Goal: Information Seeking & Learning: Learn about a topic

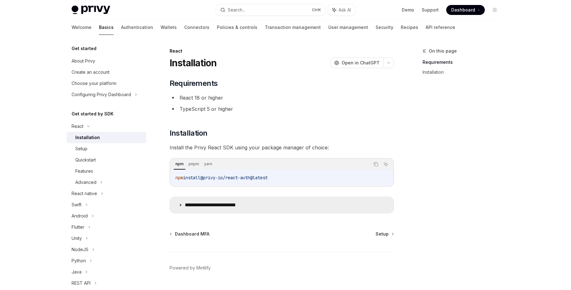
scroll to position [16, 0]
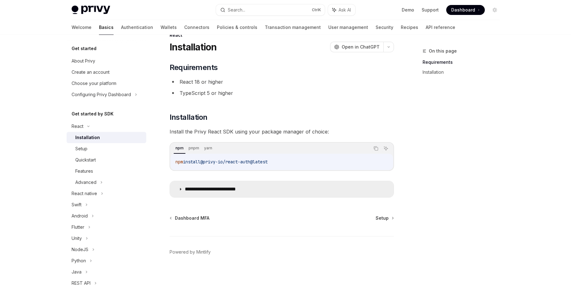
click at [238, 187] on p "**********" at bounding box center [220, 189] width 71 height 6
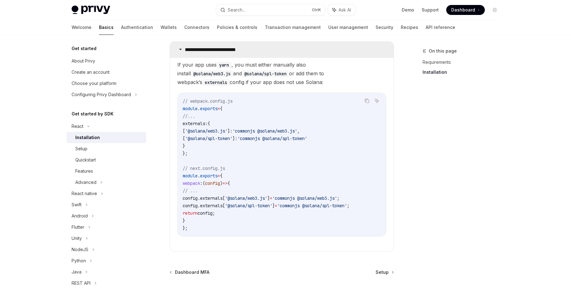
scroll to position [212, 0]
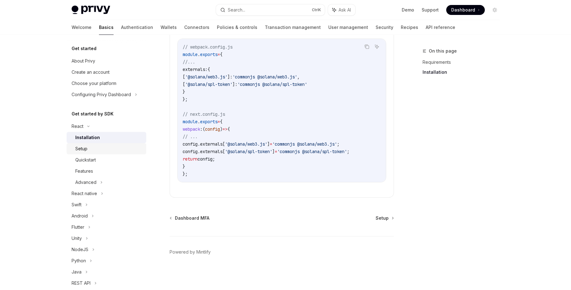
click at [78, 150] on div "Setup" at bounding box center [81, 148] width 12 height 7
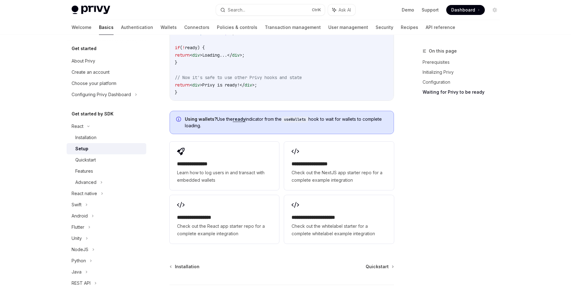
scroll to position [781, 0]
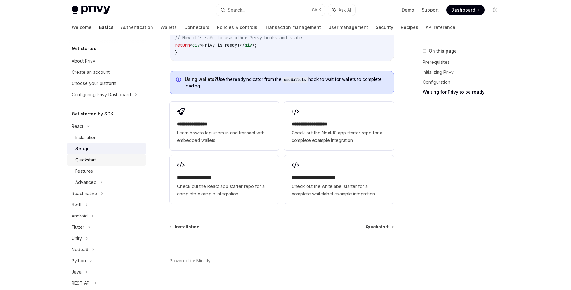
click at [87, 160] on div "Quickstart" at bounding box center [85, 159] width 21 height 7
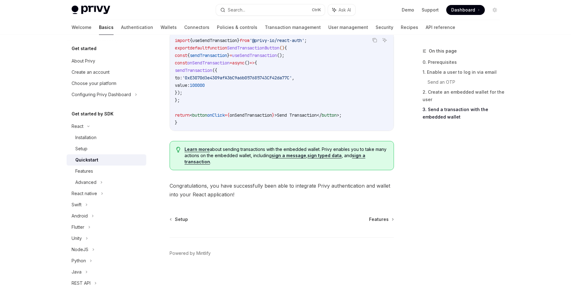
scroll to position [615, 0]
click at [99, 171] on div "Features" at bounding box center [108, 170] width 67 height 7
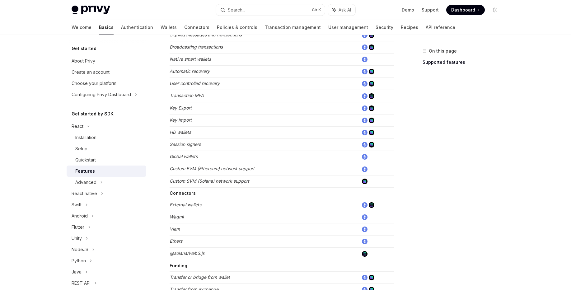
scroll to position [336, 0]
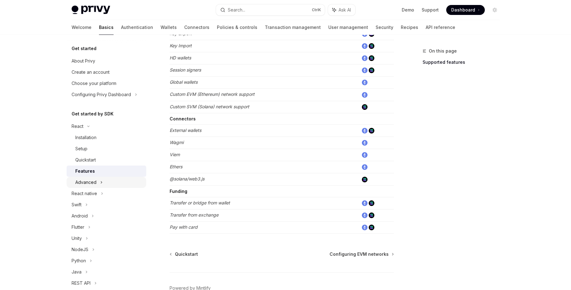
click at [98, 183] on div "Advanced" at bounding box center [107, 182] width 80 height 11
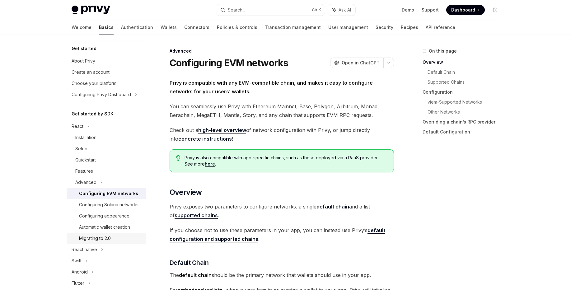
click at [105, 242] on div "Migrating to 2.0" at bounding box center [95, 238] width 32 height 7
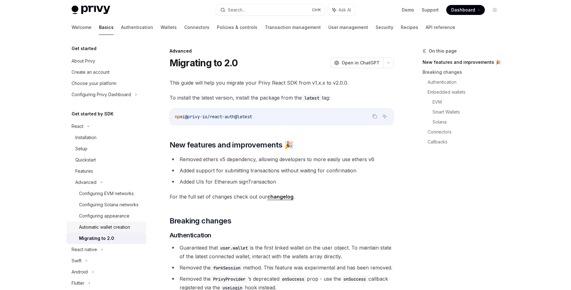
click at [108, 231] on div "Automatic wallet creation" at bounding box center [104, 226] width 51 height 7
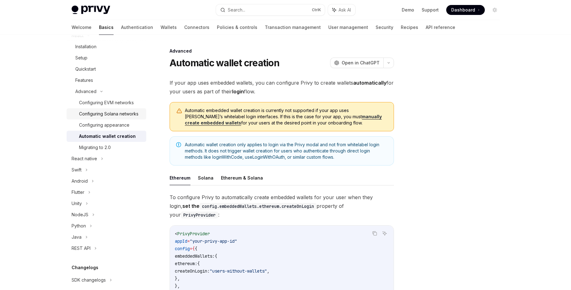
scroll to position [161, 0]
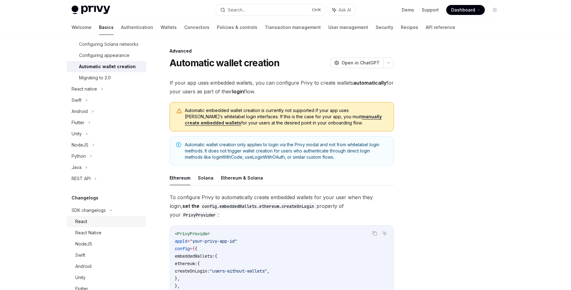
click at [84, 225] on div "React" at bounding box center [81, 221] width 12 height 7
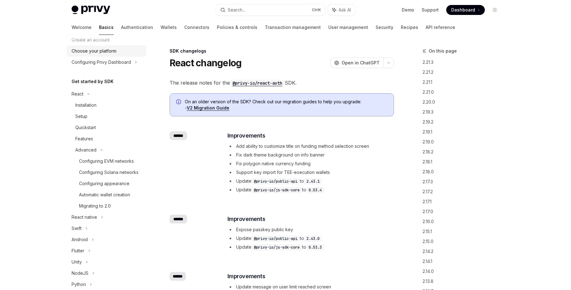
scroll to position [11, 0]
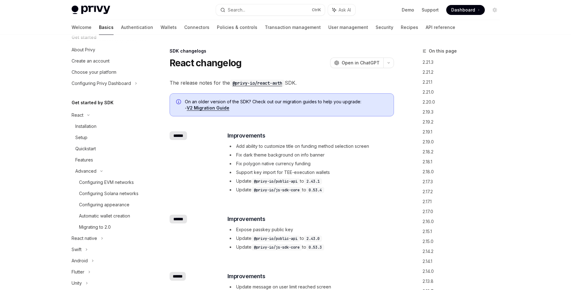
click at [99, 27] on link "Basics" at bounding box center [106, 27] width 15 height 15
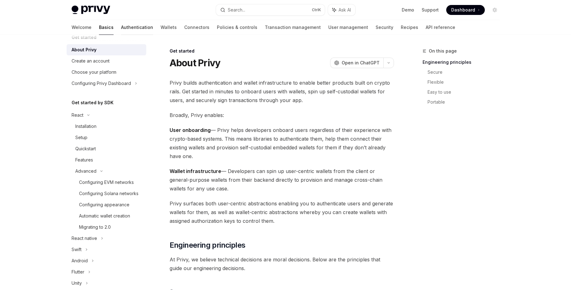
click at [121, 28] on link "Authentication" at bounding box center [137, 27] width 32 height 15
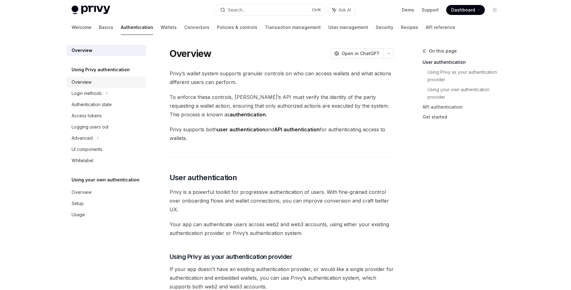
click at [84, 82] on div "Overview" at bounding box center [82, 81] width 20 height 7
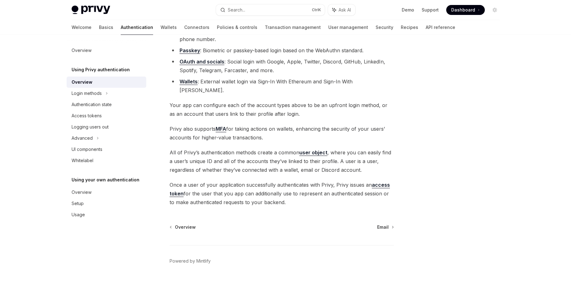
scroll to position [79, 0]
click at [97, 96] on div "Login methods" at bounding box center [87, 93] width 30 height 7
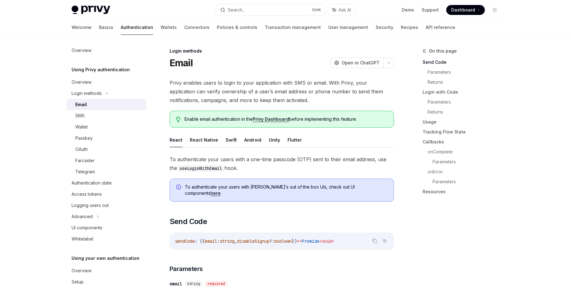
click at [97, 105] on div "Email" at bounding box center [108, 104] width 67 height 7
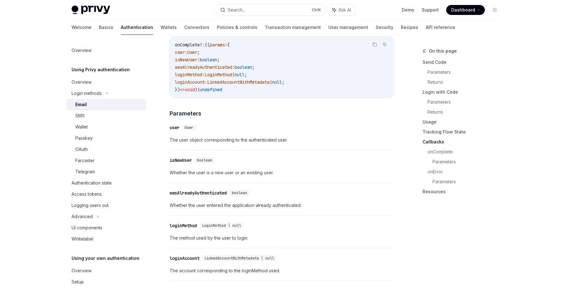
scroll to position [971, 0]
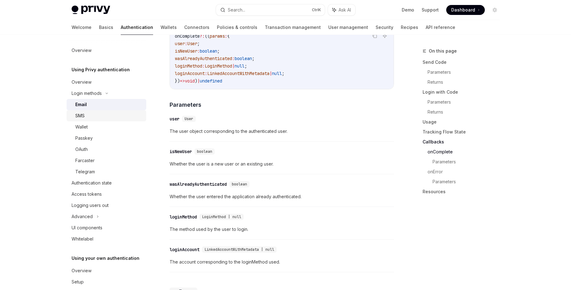
click at [89, 119] on div "SMS" at bounding box center [108, 115] width 67 height 7
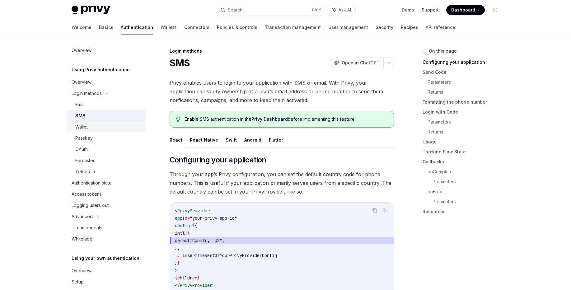
click at [89, 127] on div "Wallet" at bounding box center [108, 126] width 67 height 7
type textarea "*"
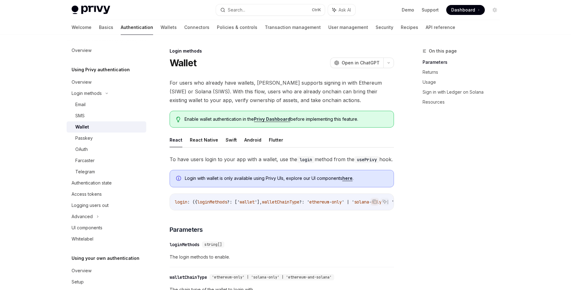
drag, startPoint x: 285, startPoint y: 218, endPoint x: 304, endPoint y: 216, distance: 18.8
click at [304, 210] on div "login : ({ loginMethods ?: [' wallet '], walletChainType ?: ' ethereum - only '…" at bounding box center [282, 202] width 224 height 16
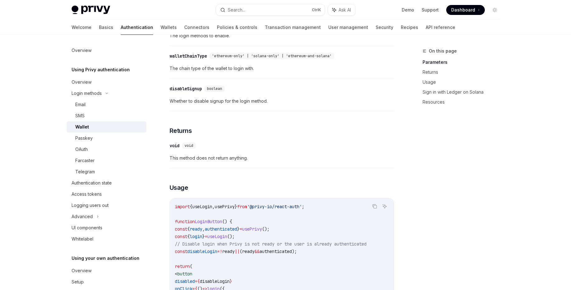
scroll to position [374, 0]
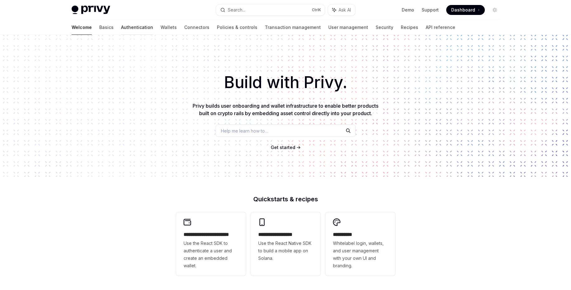
click at [121, 30] on link "Authentication" at bounding box center [137, 27] width 32 height 15
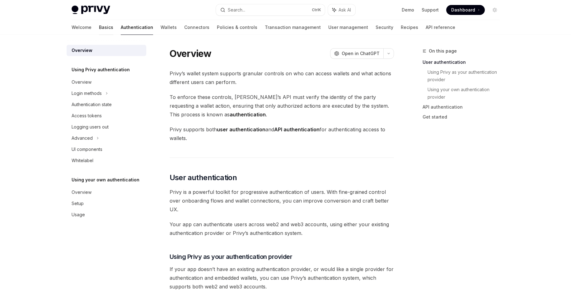
click at [99, 28] on link "Basics" at bounding box center [106, 27] width 14 height 15
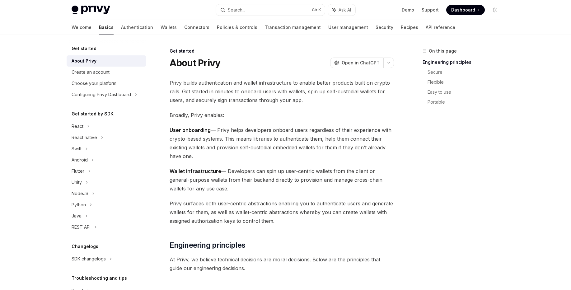
click at [97, 52] on div "Get started About Privy Create an account Choose your platform Configuring Priv…" at bounding box center [107, 72] width 80 height 55
click at [91, 50] on h5 "Get started" at bounding box center [84, 48] width 25 height 7
click at [79, 49] on h5 "Get started" at bounding box center [84, 48] width 25 height 7
click at [98, 48] on div "Get started" at bounding box center [107, 48] width 80 height 7
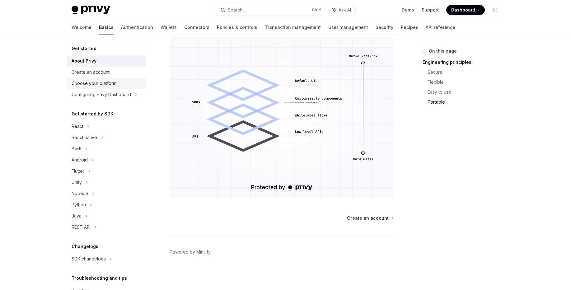
click at [111, 84] on div "Choose your platform" at bounding box center [94, 83] width 45 height 7
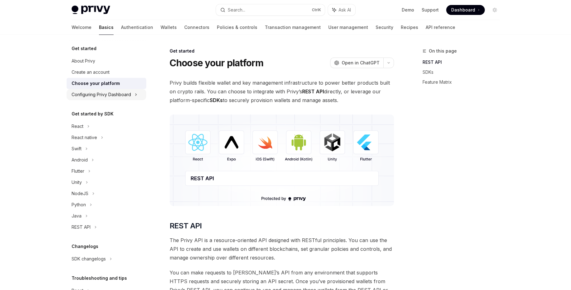
click at [109, 93] on div "Configuring Privy Dashboard" at bounding box center [101, 94] width 59 height 7
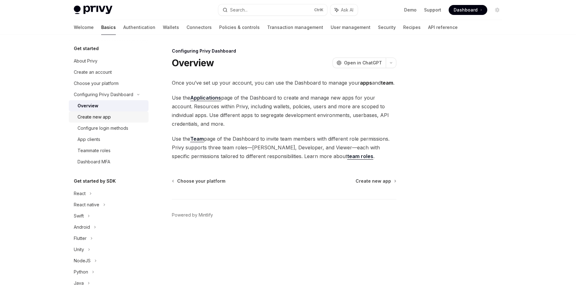
click at [97, 115] on div "Create new app" at bounding box center [94, 116] width 33 height 7
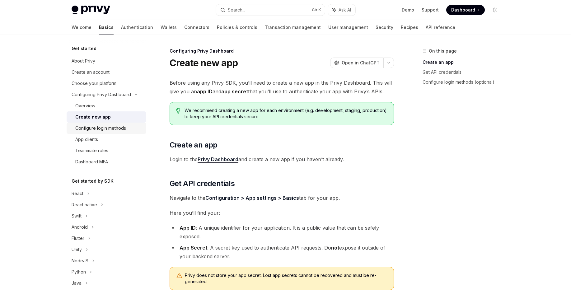
click at [101, 127] on div "Configure login methods" at bounding box center [100, 128] width 51 height 7
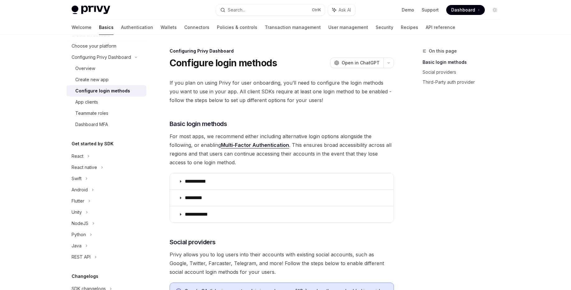
click at [464, 8] on span "Dashboard" at bounding box center [463, 10] width 24 height 6
click at [121, 25] on link "Authentication" at bounding box center [137, 27] width 32 height 15
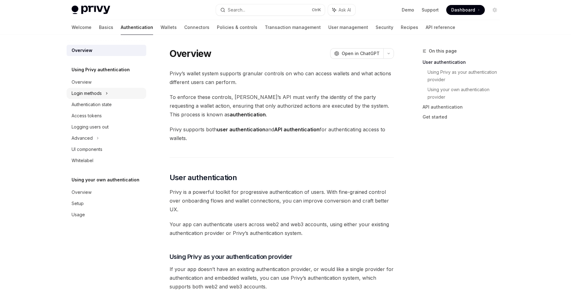
click at [94, 93] on div "Login methods" at bounding box center [87, 93] width 30 height 7
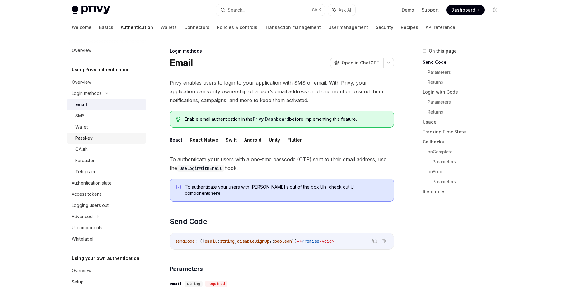
click at [81, 139] on div "Passkey" at bounding box center [83, 137] width 17 height 7
type textarea "*"
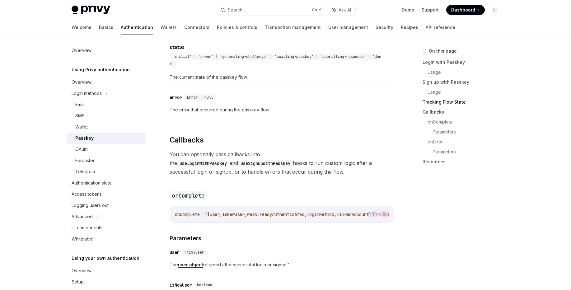
scroll to position [672, 0]
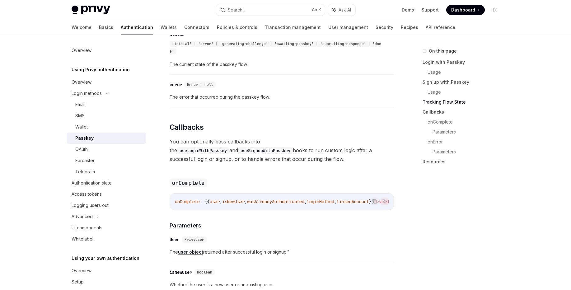
click at [429, 218] on div "On this page Login with Passkey Usage Sign up with Passkey Usage Tracking Flow …" at bounding box center [457, 168] width 95 height 243
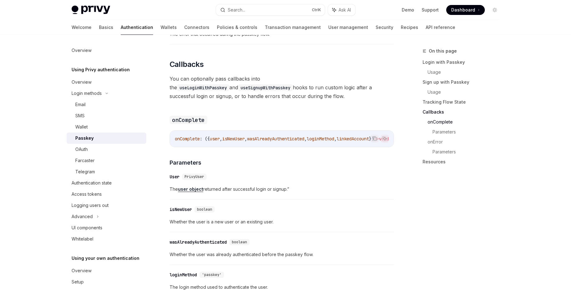
scroll to position [822, 0]
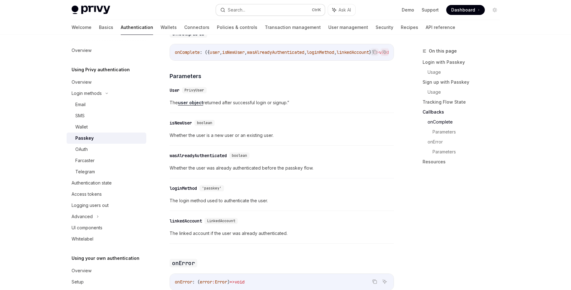
click at [293, 8] on button "Search... Ctrl K" at bounding box center [270, 9] width 109 height 11
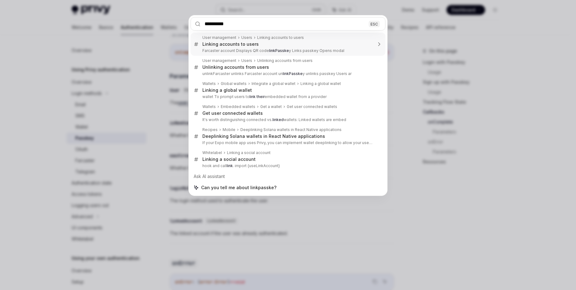
type input "**********"
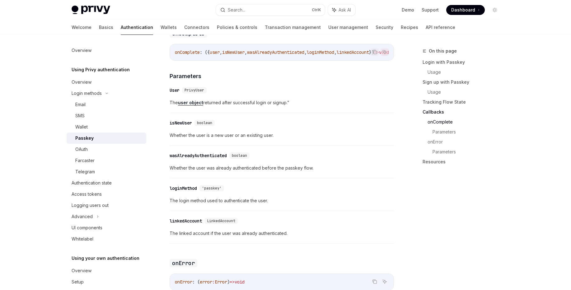
type textarea "*"
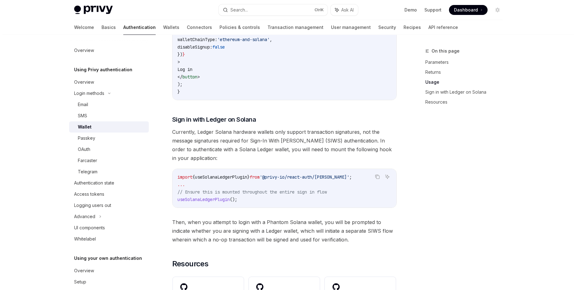
scroll to position [448, 0]
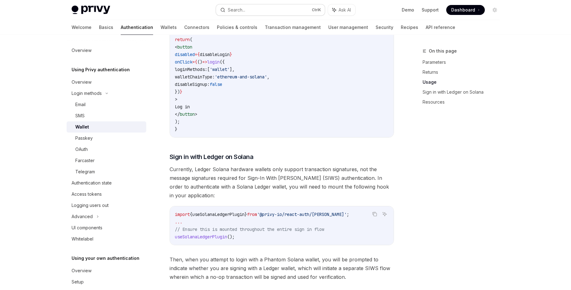
click at [267, 6] on button "Search... Ctrl K" at bounding box center [270, 9] width 109 height 11
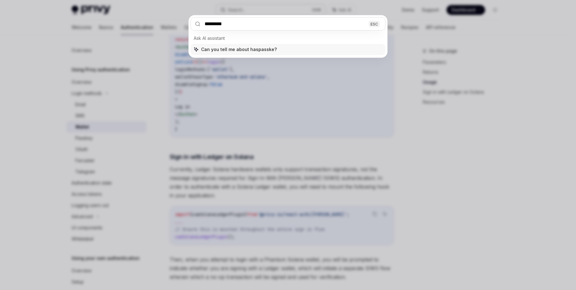
type input "**********"
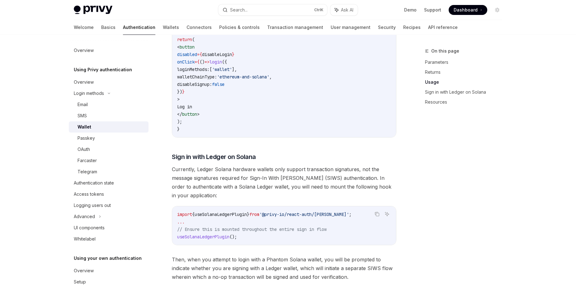
type textarea "*"
